Goal: Find specific page/section

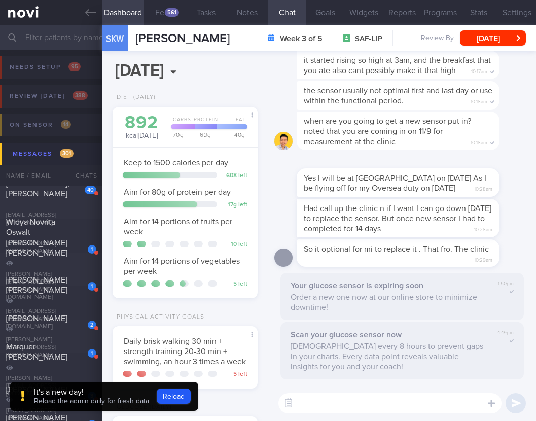
select select "7"
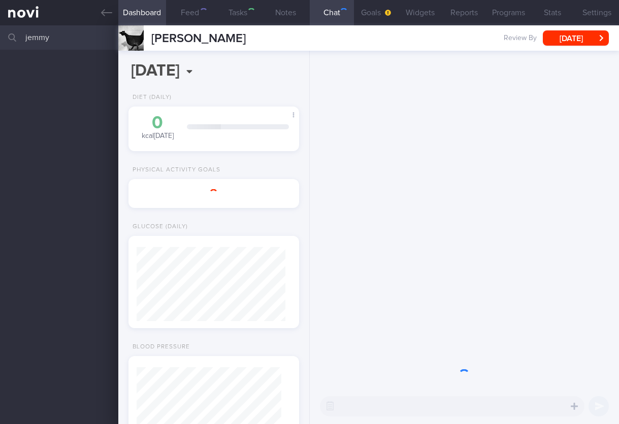
select select "7"
select select "8"
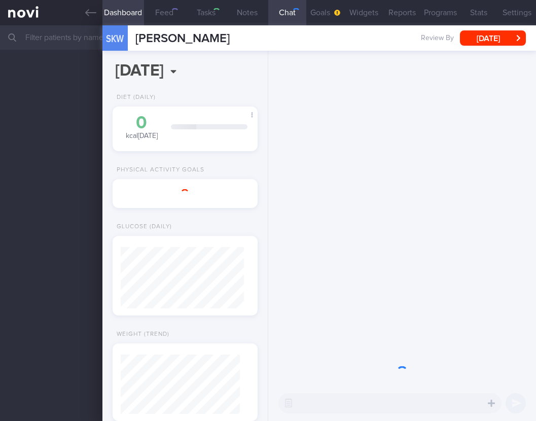
select select "7"
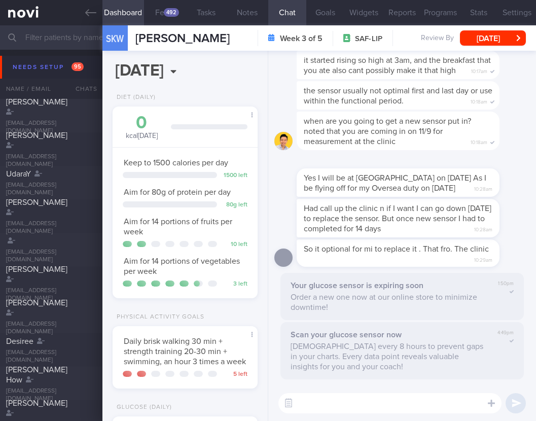
scroll to position [74, 119]
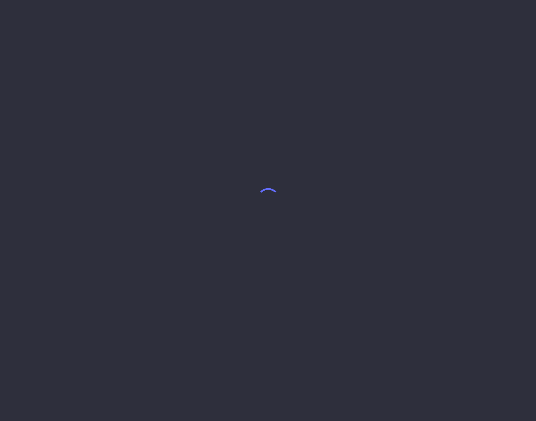
select select "8"
